Goal: Check status: Check status

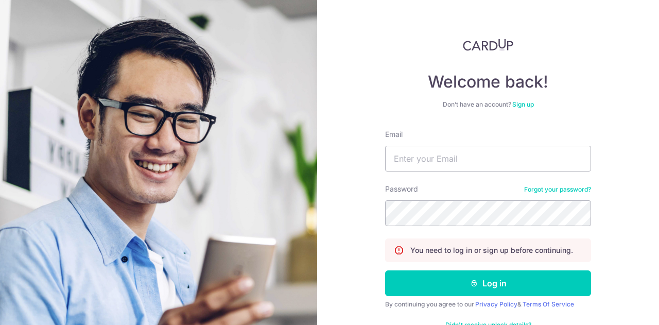
scroll to position [63, 0]
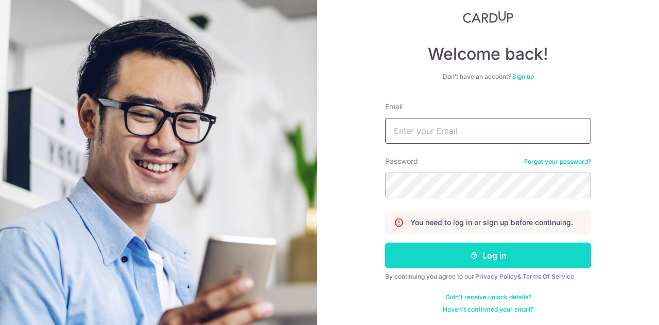
type input "[EMAIL_ADDRESS][DOMAIN_NAME]"
click at [497, 258] on button "Log in" at bounding box center [488, 256] width 206 height 26
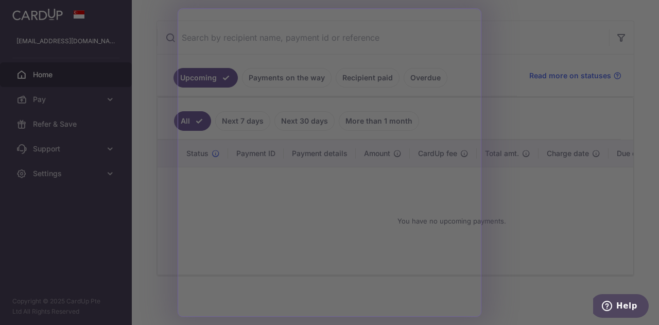
click at [554, 275] on div at bounding box center [333, 164] width 666 height 328
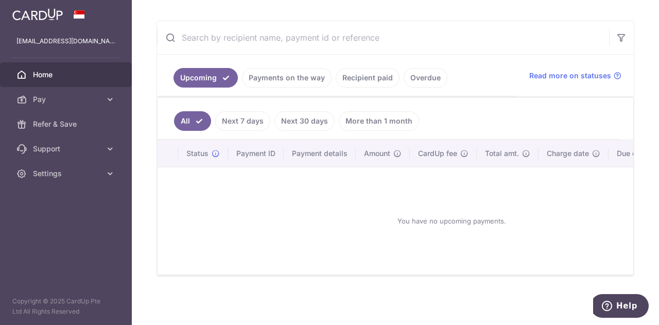
click at [362, 76] on link "Recipient paid" at bounding box center [368, 78] width 64 height 20
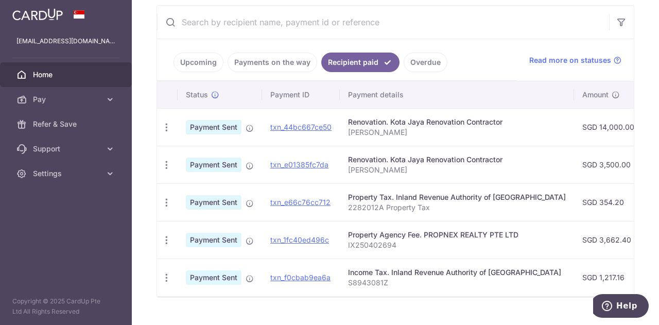
scroll to position [217, 0]
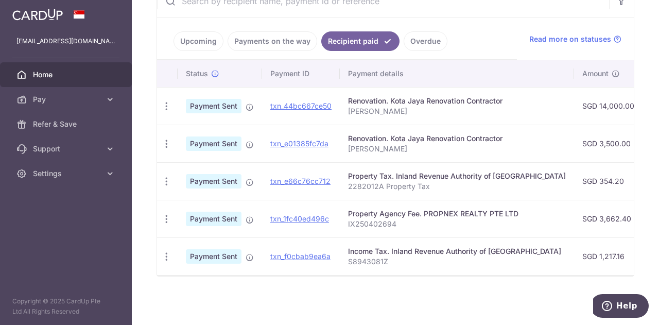
click at [408, 269] on td "Income Tax. Inland Revenue Authority of Singapore S8943081Z" at bounding box center [457, 256] width 234 height 38
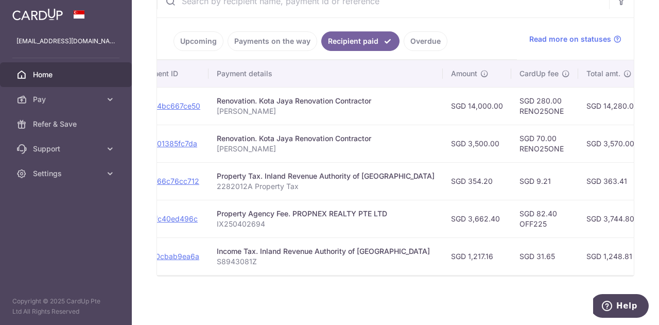
scroll to position [0, 0]
